Goal: Task Accomplishment & Management: Complete application form

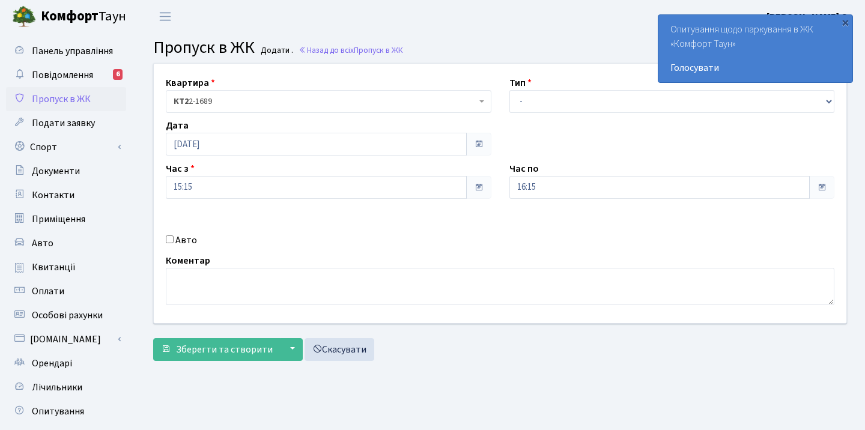
click at [80, 17] on b "Комфорт" at bounding box center [70, 16] width 58 height 19
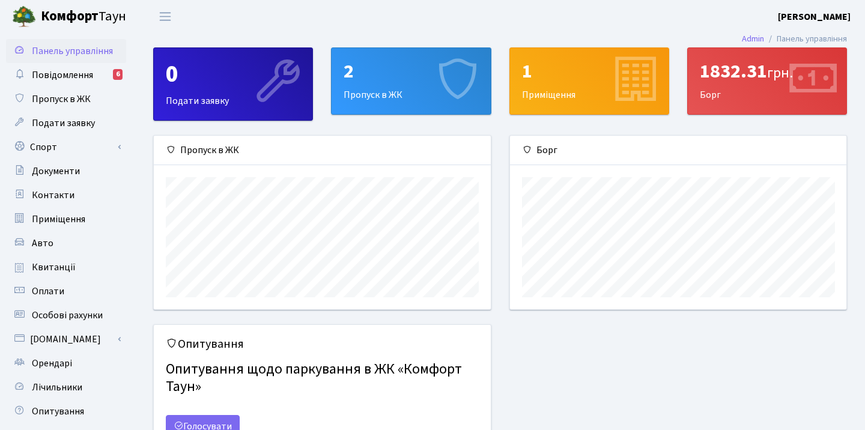
scroll to position [174, 337]
click at [380, 70] on div "2" at bounding box center [411, 71] width 135 height 23
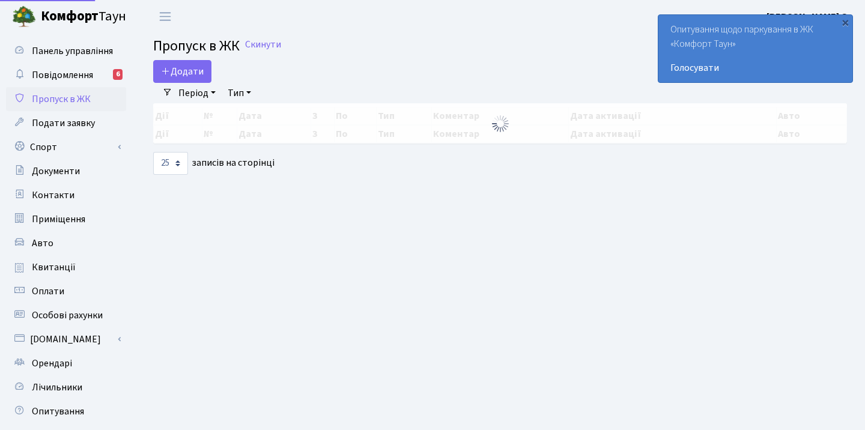
select select "25"
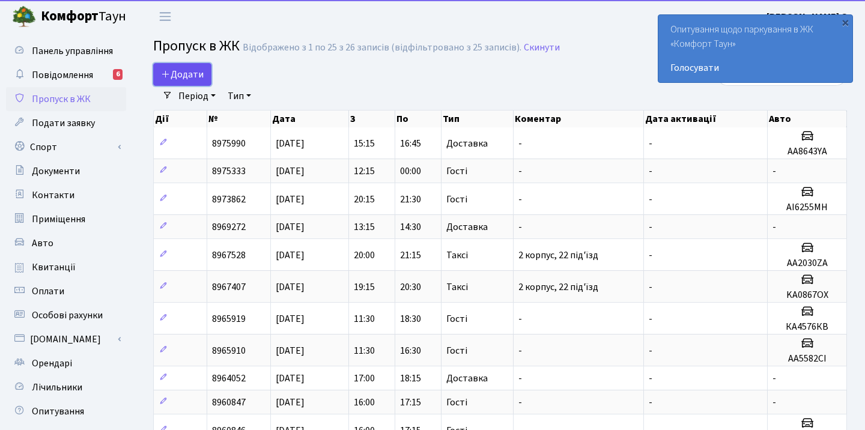
click at [191, 76] on span "Додати" at bounding box center [182, 74] width 43 height 13
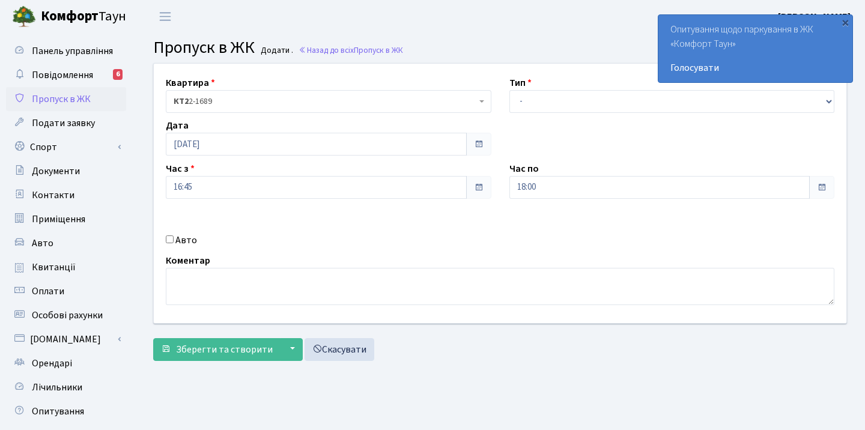
click at [359, 108] on span "КТ2 2-1689" at bounding box center [329, 101] width 326 height 23
click at [394, 84] on div "Квартира <b>КТ2</b>&nbsp;&nbsp;&nbsp;2-1689 КТ2 2-1689" at bounding box center [329, 94] width 344 height 37
click at [530, 106] on select "- Доставка Таксі Гості Сервіс" at bounding box center [673, 101] width 326 height 23
select select "3"
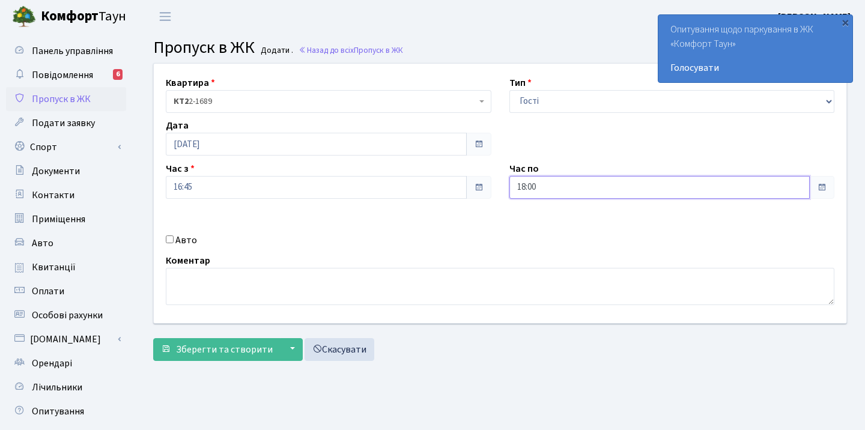
click at [549, 193] on input "18:00" at bounding box center [660, 187] width 301 height 23
click at [546, 239] on icon at bounding box center [542, 229] width 32 height 32
click at [547, 329] on icon at bounding box center [542, 323] width 32 height 32
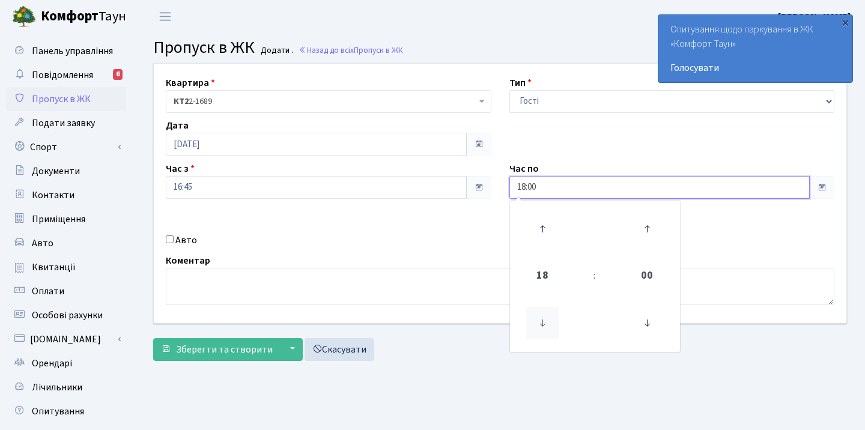
click at [547, 329] on icon at bounding box center [542, 323] width 32 height 32
click at [641, 318] on icon at bounding box center [647, 323] width 32 height 32
click at [544, 317] on icon at bounding box center [542, 323] width 32 height 32
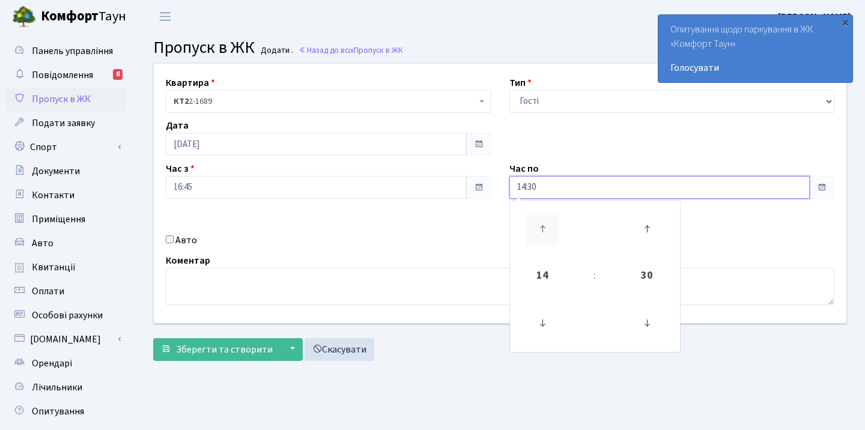
click at [537, 215] on icon at bounding box center [542, 229] width 32 height 32
click at [650, 231] on icon at bounding box center [647, 229] width 32 height 32
click at [647, 328] on icon at bounding box center [647, 323] width 32 height 32
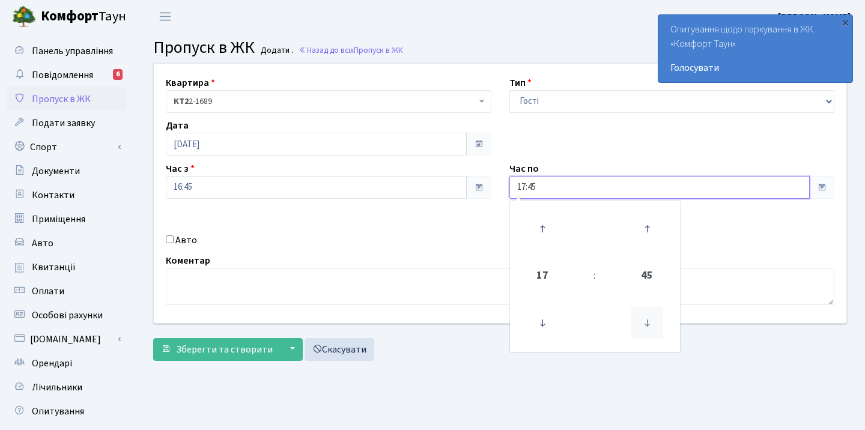
type input "17:30"
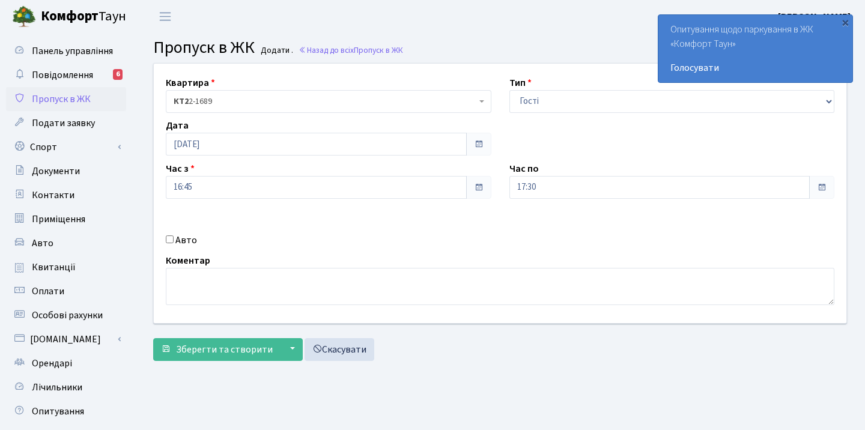
click at [710, 232] on div "Квартира <b>КТ2</b>&nbsp;&nbsp;&nbsp;2-1689 КТ2 2-1689 Тип - Доставка Таксі Гос…" at bounding box center [500, 194] width 711 height 260
click at [183, 292] on textarea at bounding box center [500, 286] width 669 height 37
type textarea "P"
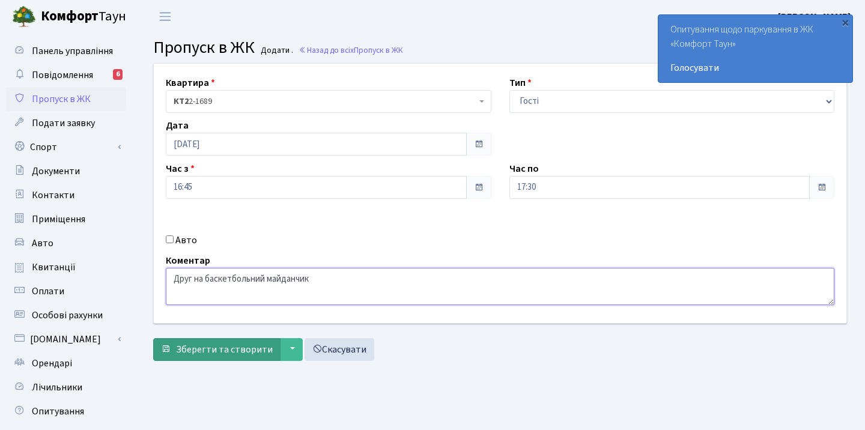
type textarea "Друг на баскетбольний майданчик"
click at [200, 351] on span "Зберегти та створити" at bounding box center [224, 349] width 97 height 13
